Goal: Task Accomplishment & Management: Use online tool/utility

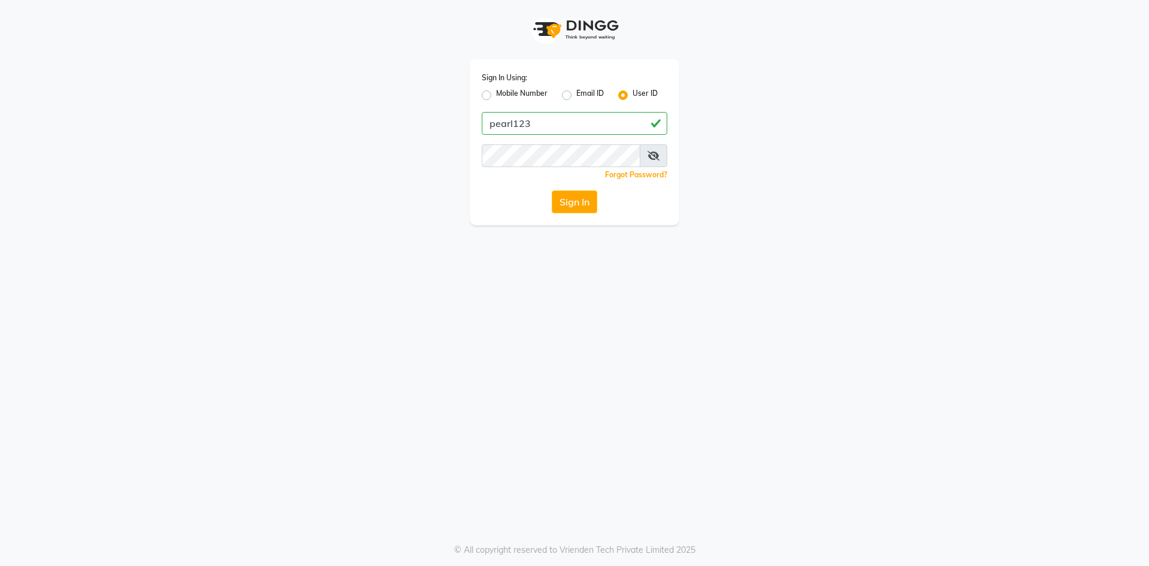
type input "pearl123"
click at [588, 205] on button "Sign In" at bounding box center [574, 201] width 45 height 23
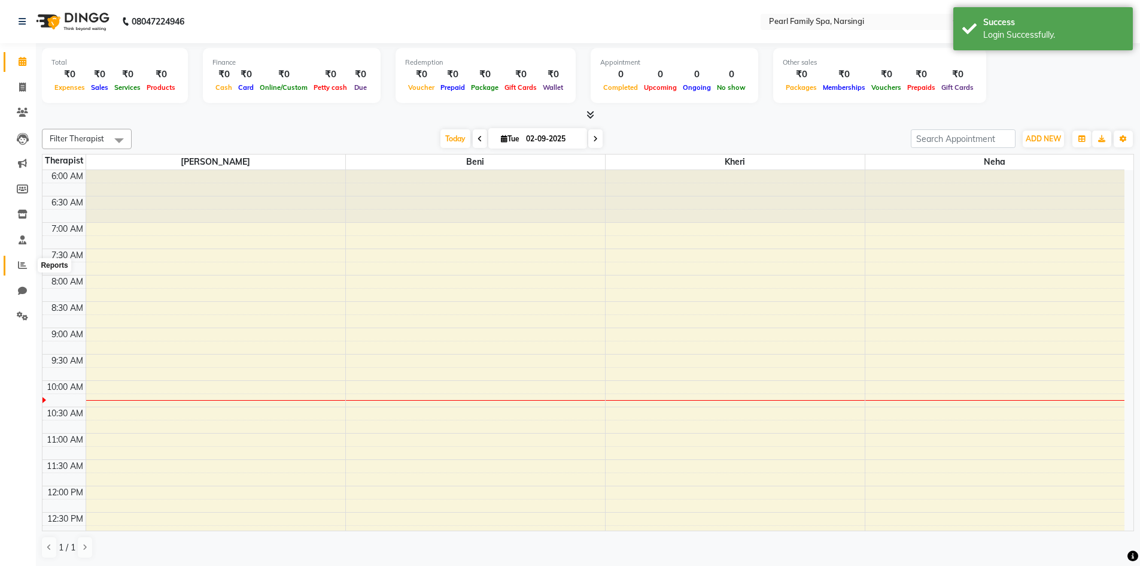
click at [29, 262] on span at bounding box center [22, 266] width 21 height 14
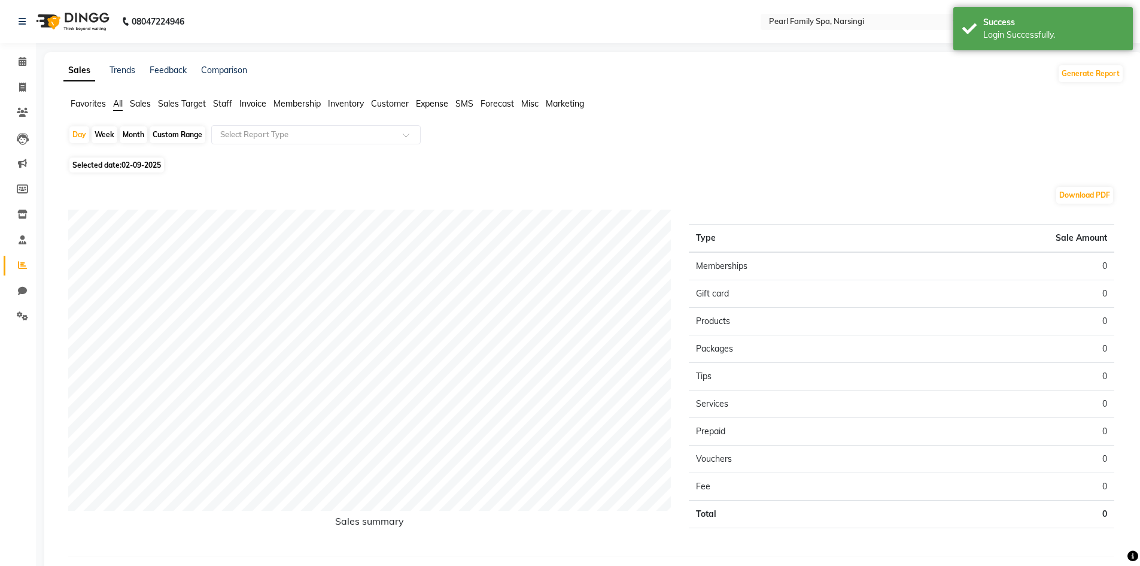
click at [136, 135] on div "Month" at bounding box center [134, 134] width 28 height 17
select select "9"
select select "2025"
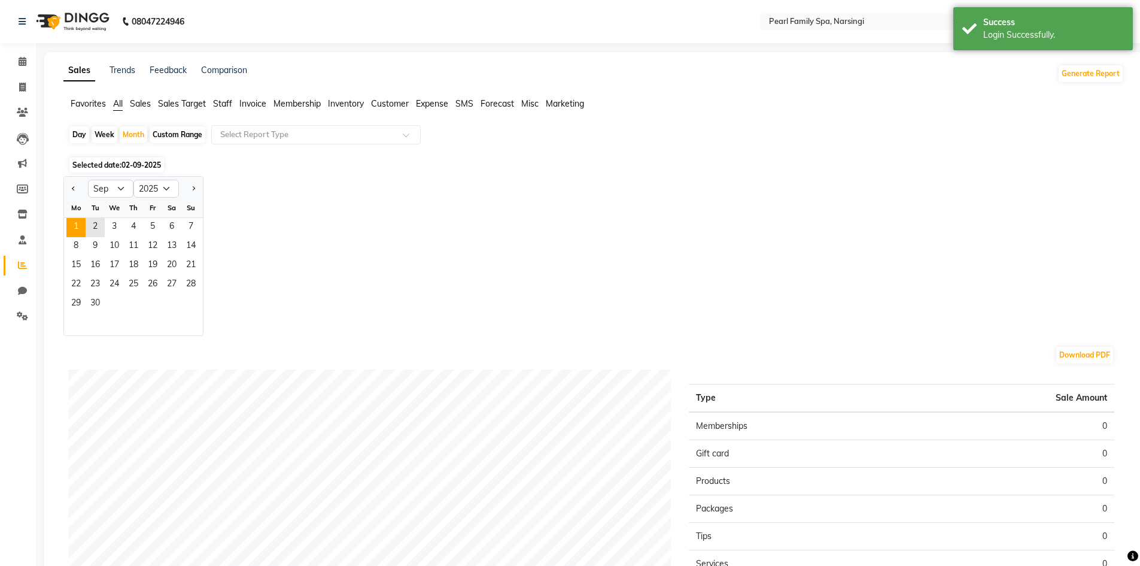
click at [68, 224] on div "1 2 3 4 5 6 7" at bounding box center [133, 227] width 139 height 19
click at [68, 225] on span "1" at bounding box center [75, 227] width 19 height 19
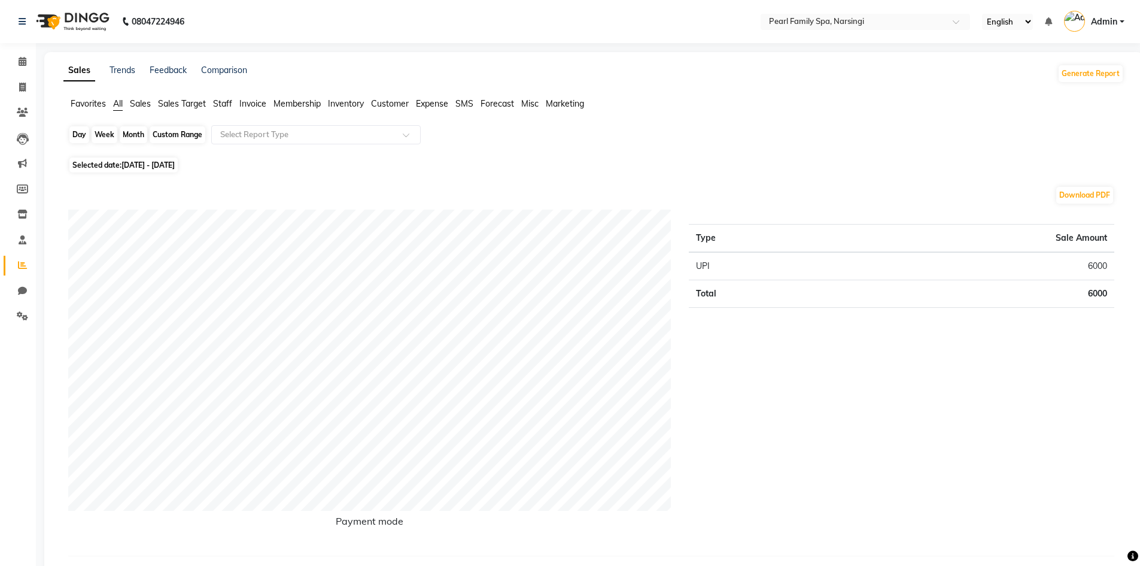
click at [134, 133] on div "Month" at bounding box center [134, 134] width 28 height 17
select select "9"
select select "2025"
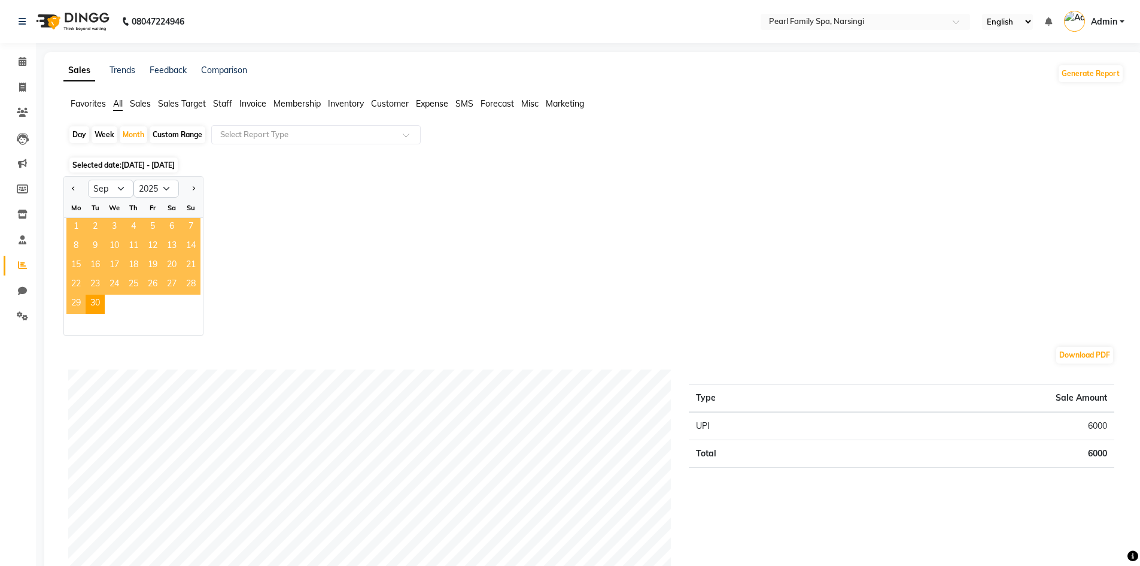
click at [75, 224] on span "1" at bounding box center [75, 227] width 19 height 19
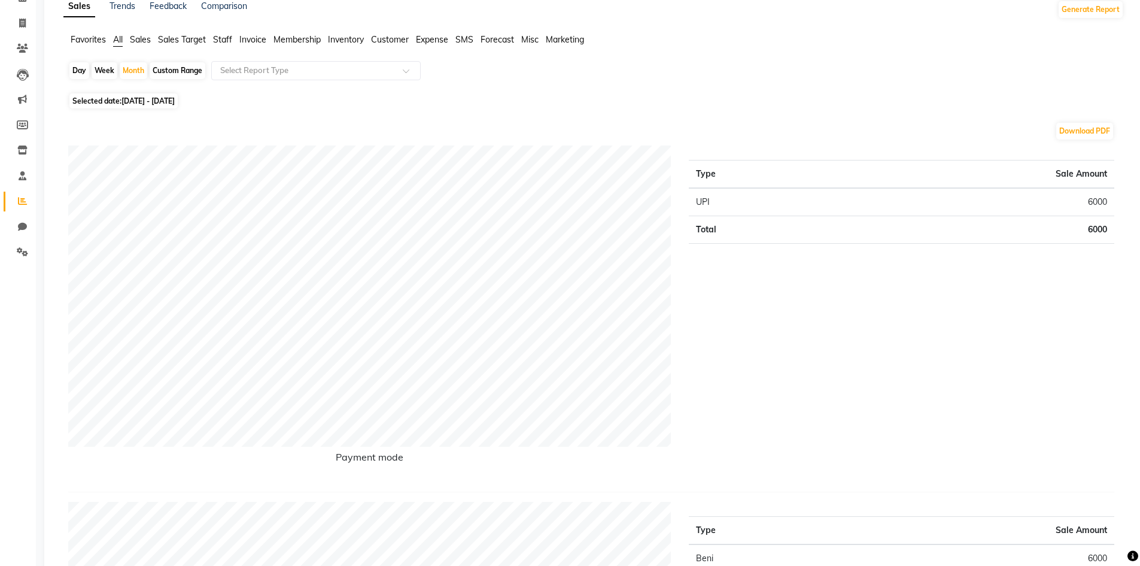
scroll to position [60, 0]
